Goal: Task Accomplishment & Management: Manage account settings

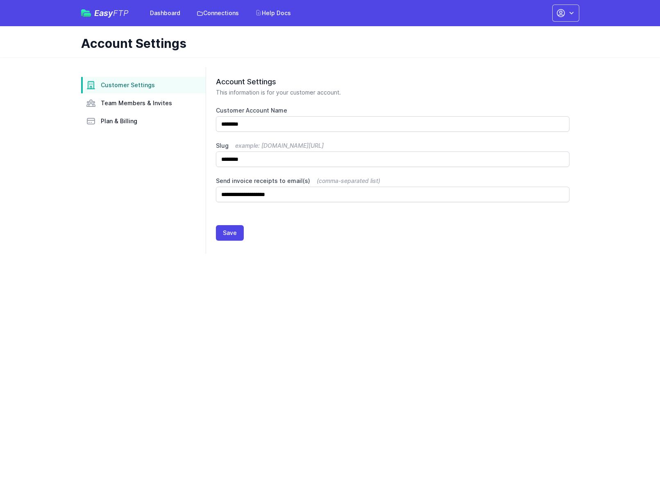
click at [108, 14] on span "Easy FTP" at bounding box center [111, 13] width 34 height 8
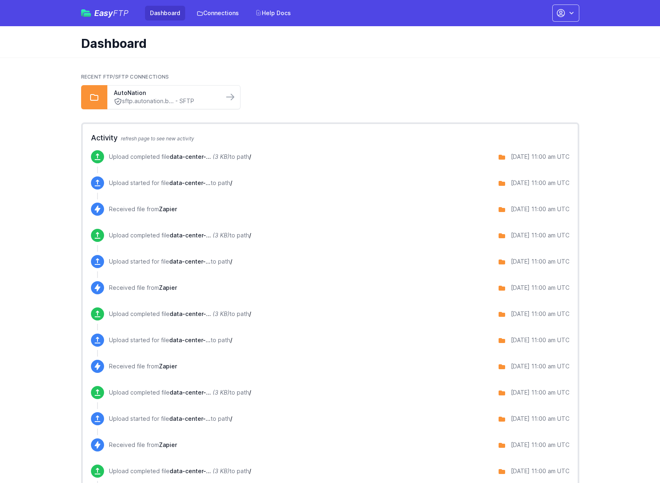
click at [108, 14] on span "Easy FTP" at bounding box center [111, 13] width 34 height 8
click at [126, 94] on link "AutoNation" at bounding box center [165, 93] width 103 height 8
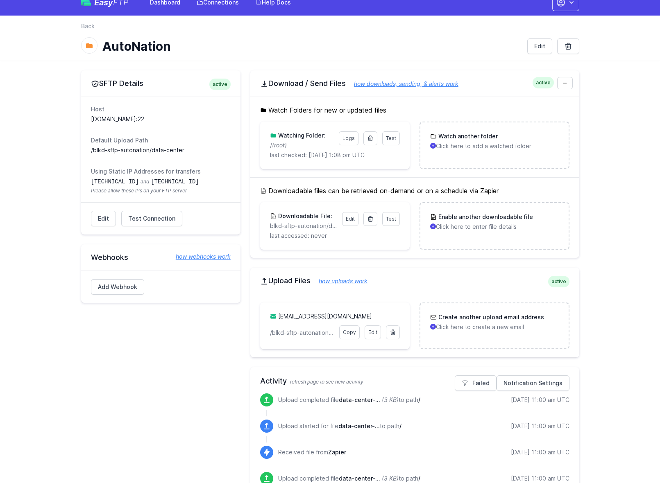
scroll to position [14, 0]
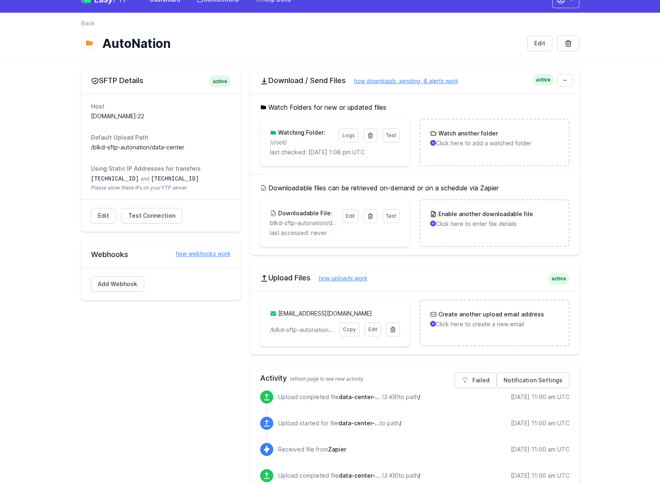
click at [139, 221] on link "Test Connection" at bounding box center [151, 216] width 61 height 16
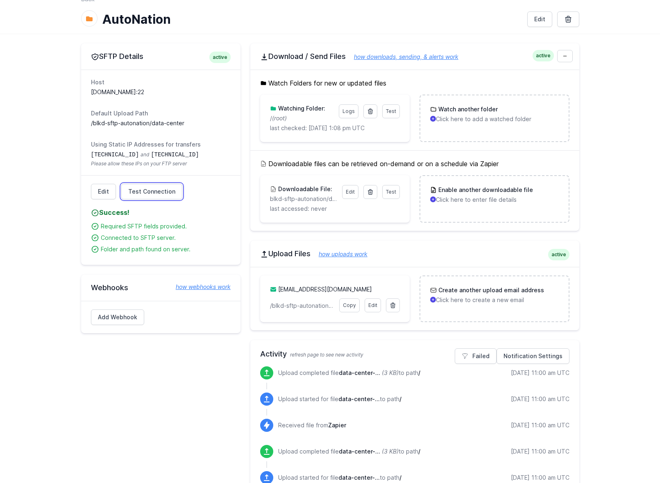
scroll to position [0, 0]
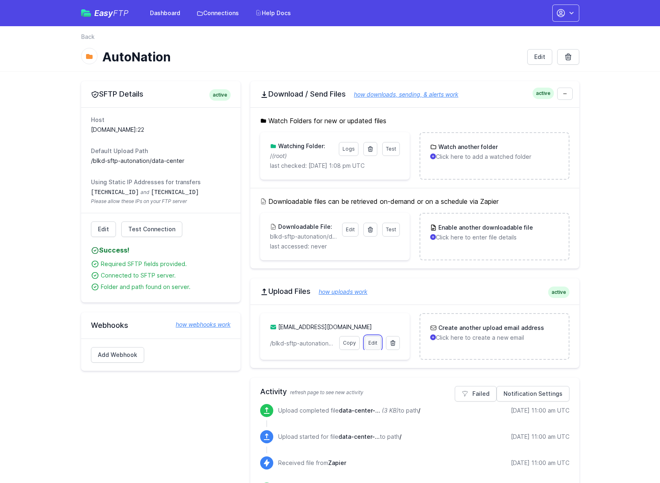
click at [372, 346] on link "Edit" at bounding box center [372, 343] width 16 height 14
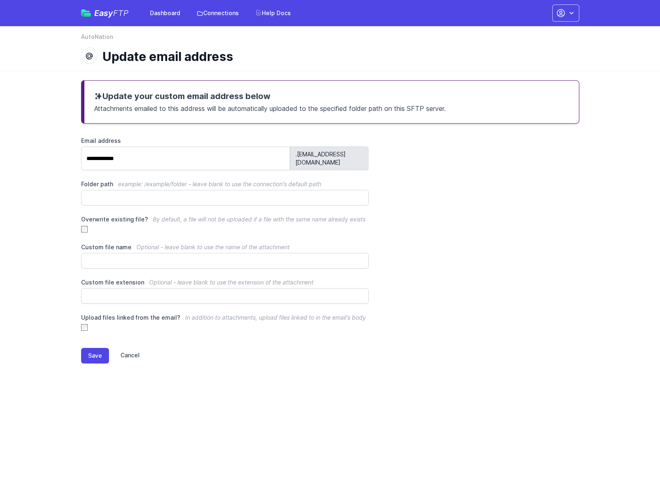
click at [131, 348] on link "Cancel" at bounding box center [124, 356] width 31 height 16
